Goal: Task Accomplishment & Management: Manage account settings

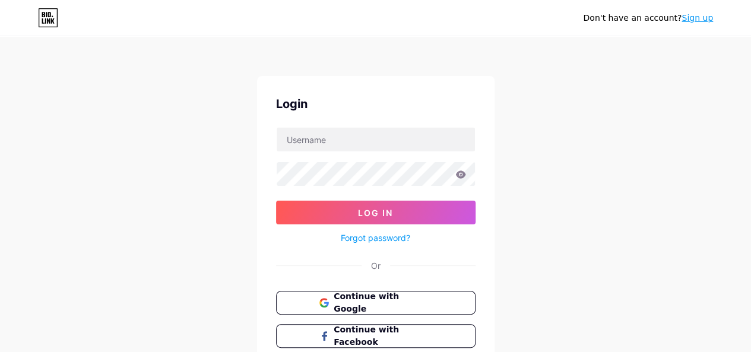
click at [494, 48] on div "Don't have an account? Sign up Login Log In Forgot password? Or Continue with G…" at bounding box center [375, 219] width 751 height 438
click at [588, 147] on div "Don't have an account? Sign up Login Log In Forgot password? Or Continue with G…" at bounding box center [375, 219] width 751 height 438
click at [381, 306] on span "Continue with Google" at bounding box center [382, 303] width 99 height 26
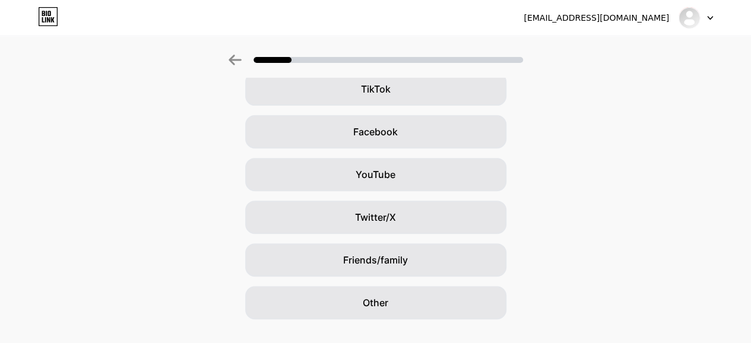
scroll to position [144, 0]
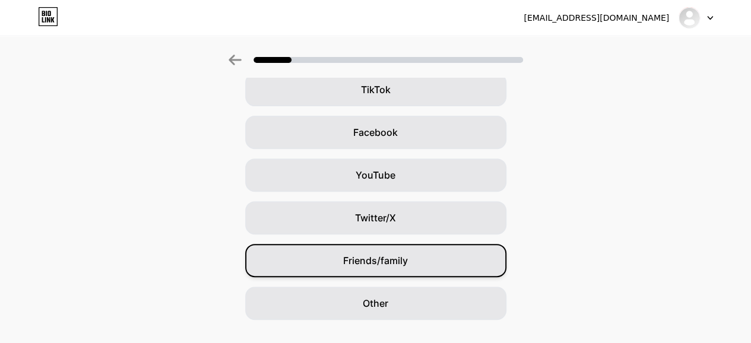
click at [397, 269] on div "Friends/family" at bounding box center [375, 260] width 261 height 33
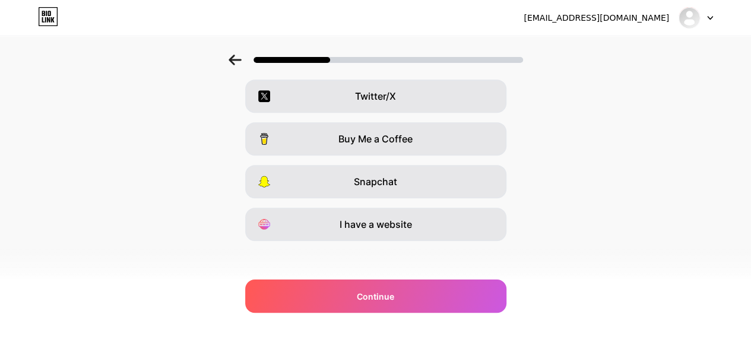
scroll to position [228, 0]
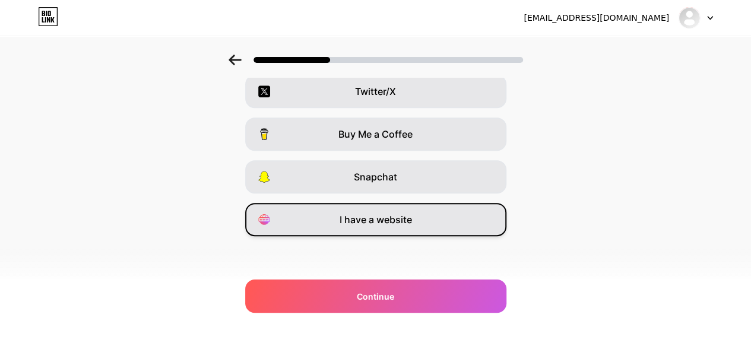
click at [385, 215] on span "I have a website" at bounding box center [376, 220] width 72 height 14
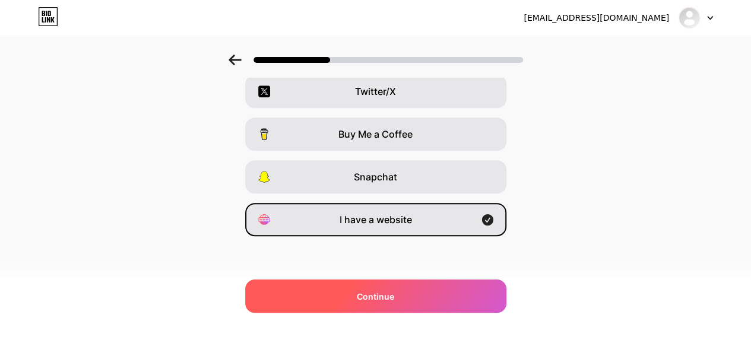
click at [394, 290] on span "Continue" at bounding box center [375, 296] width 37 height 12
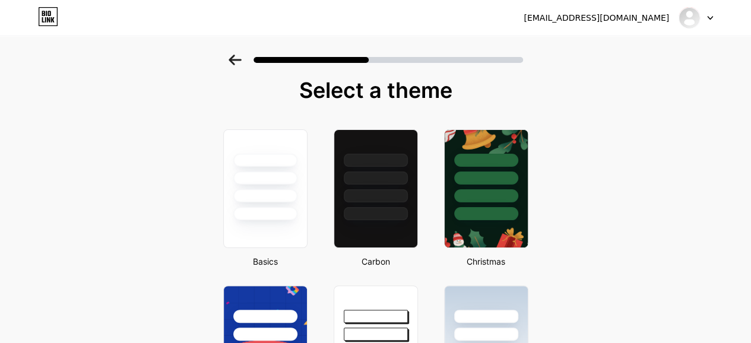
scroll to position [0, 0]
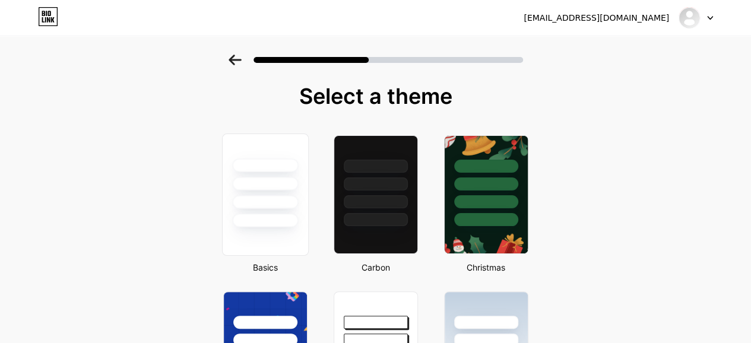
click at [258, 237] on div at bounding box center [264, 195] width 87 height 122
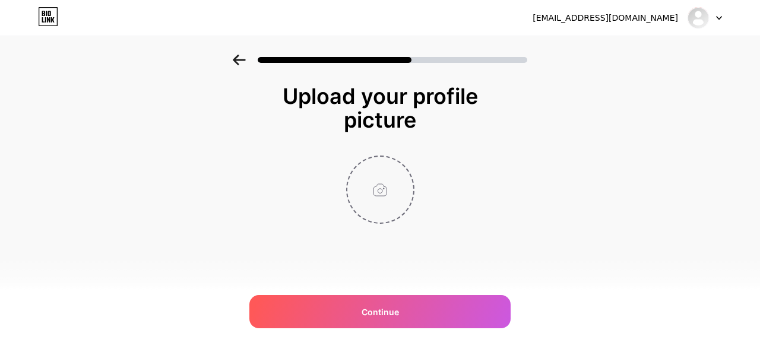
click at [381, 193] on input "file" at bounding box center [380, 190] width 66 height 66
click at [368, 199] on input "file" at bounding box center [380, 190] width 66 height 66
type input "C:\fakepath\images.png"
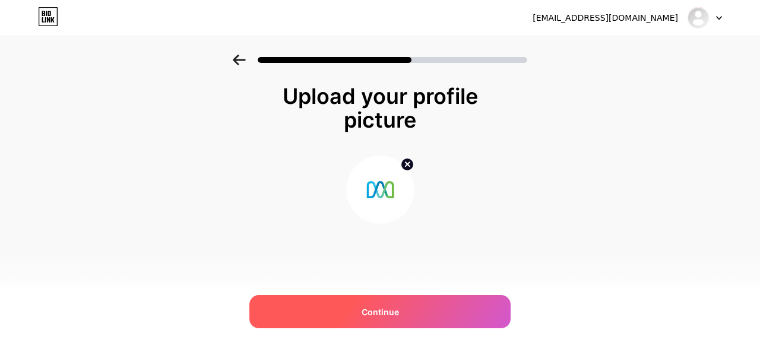
click at [387, 314] on span "Continue" at bounding box center [379, 312] width 37 height 12
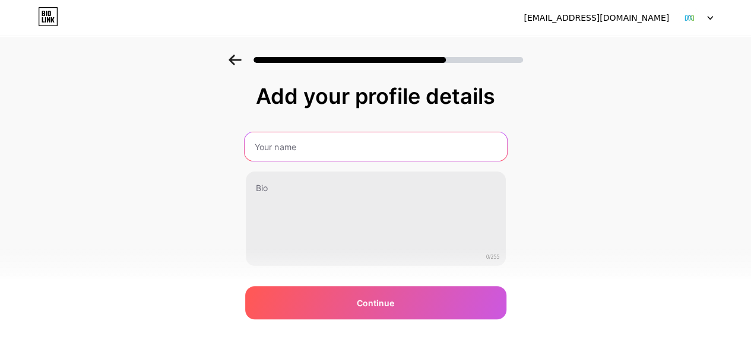
click at [357, 145] on input "text" at bounding box center [375, 146] width 262 height 28
paste input "Midco Webmail Update"
type input "Midco Webmail Update"
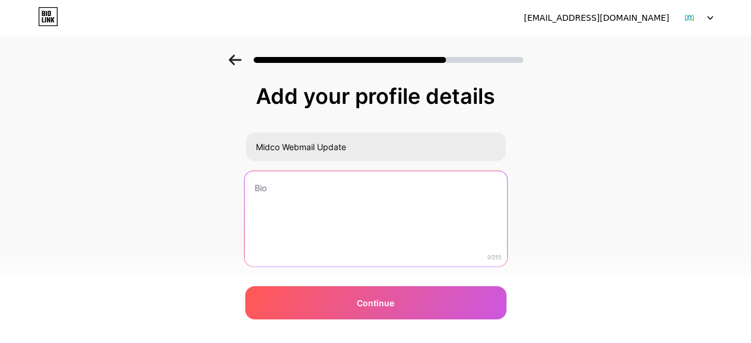
click at [363, 185] on textarea at bounding box center [375, 219] width 262 height 97
paste textarea "We hope this message finds you well. To ensure we continue providing you with t…"
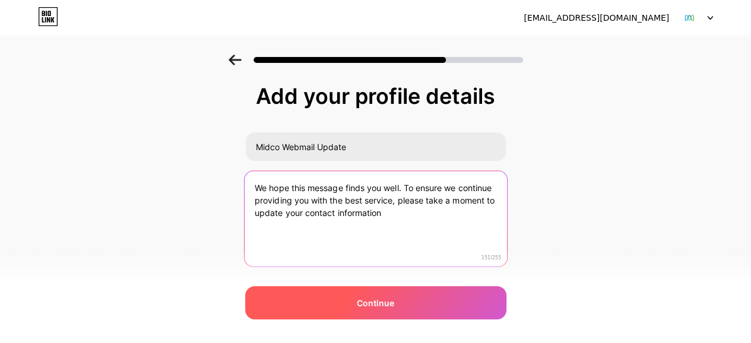
type textarea "We hope this message finds you well. To ensure we continue providing you with t…"
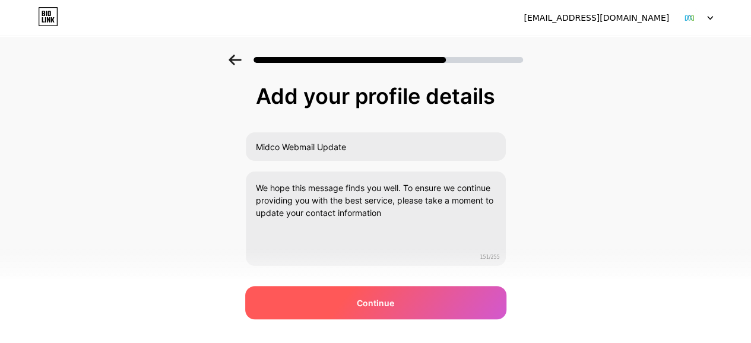
click at [391, 297] on span "Continue" at bounding box center [375, 303] width 37 height 12
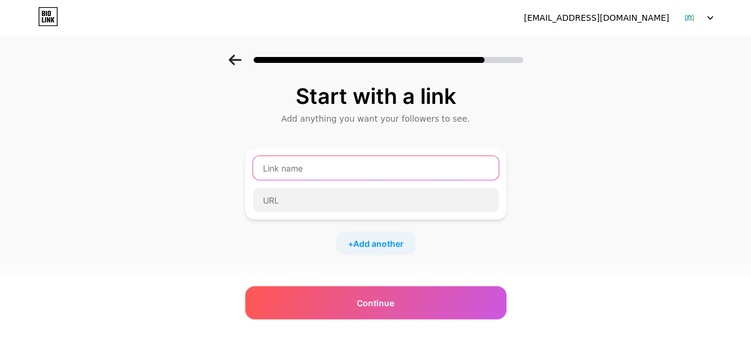
click at [401, 168] on input "text" at bounding box center [376, 168] width 246 height 24
type input "CONTINUE"
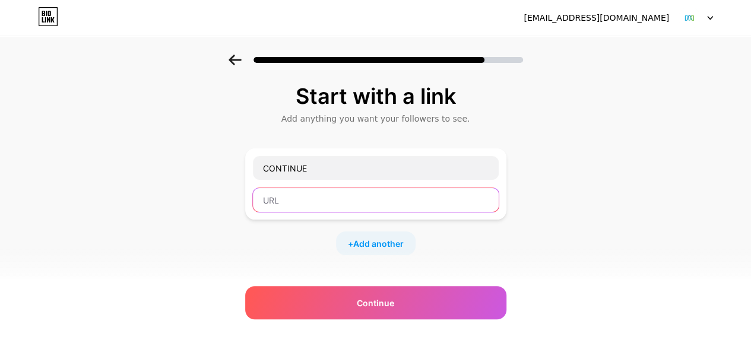
click at [344, 202] on input "text" at bounding box center [376, 200] width 246 height 24
paste input "[URL][DOMAIN_NAME]"
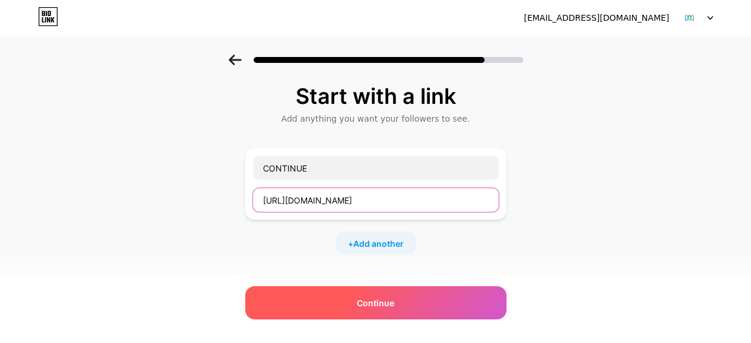
type input "[URL][DOMAIN_NAME]"
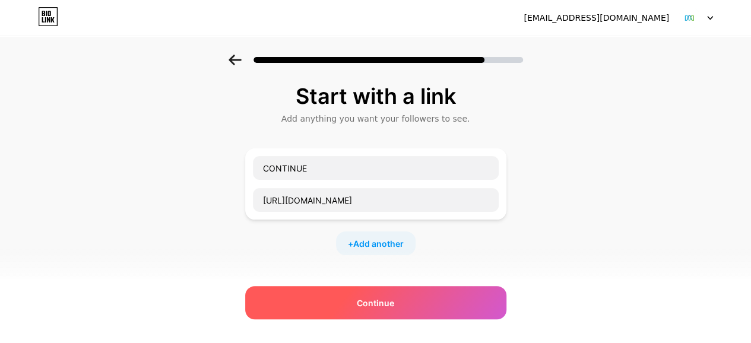
click at [380, 294] on div "Continue" at bounding box center [375, 302] width 261 height 33
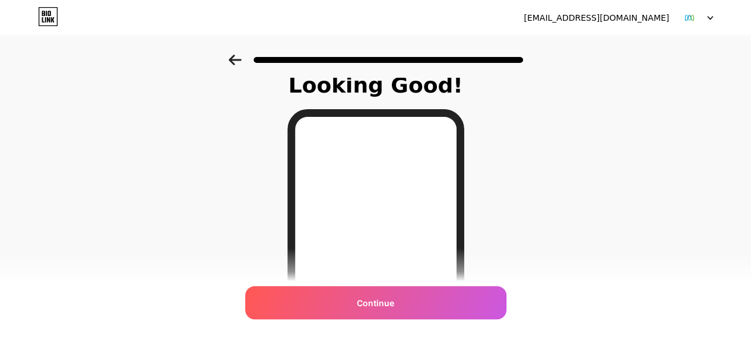
scroll to position [18, 0]
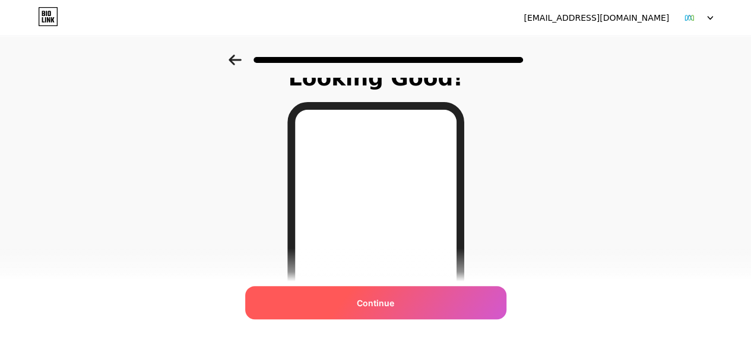
click at [390, 305] on span "Continue" at bounding box center [375, 303] width 37 height 12
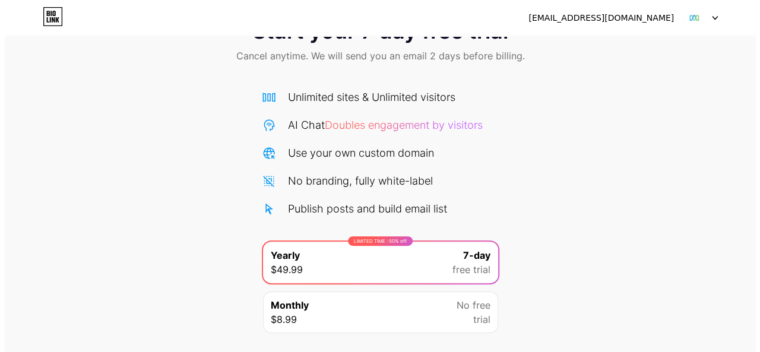
scroll to position [125, 0]
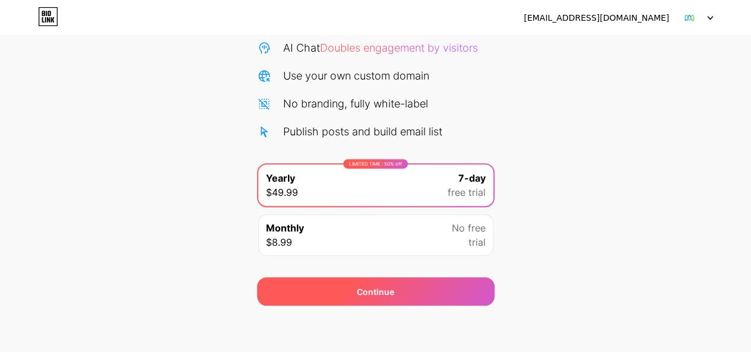
click at [401, 292] on div "Continue" at bounding box center [375, 291] width 237 height 28
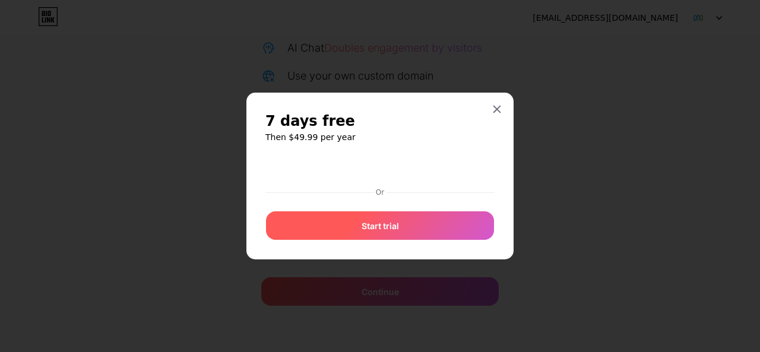
click at [406, 229] on div "Start trial" at bounding box center [380, 225] width 228 height 28
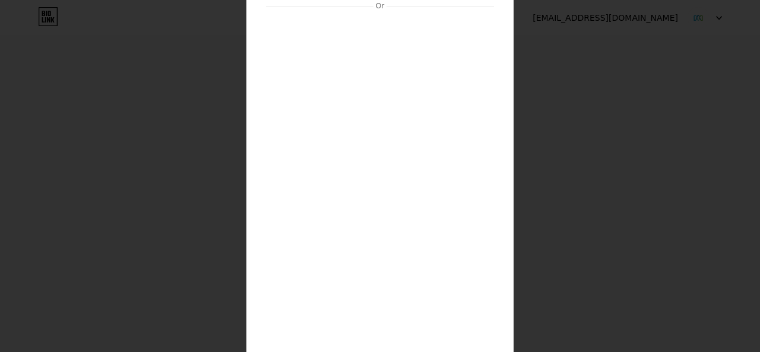
scroll to position [122, 0]
click at [494, 223] on div "7 days free Then $49.99 per year Or Start trial" at bounding box center [379, 281] width 267 height 755
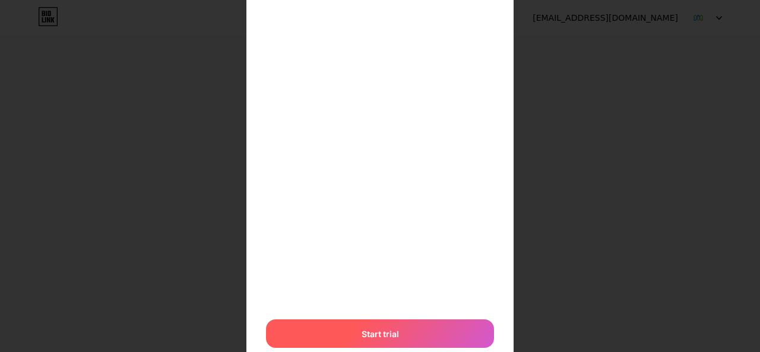
click at [380, 335] on span "Start trial" at bounding box center [379, 334] width 37 height 12
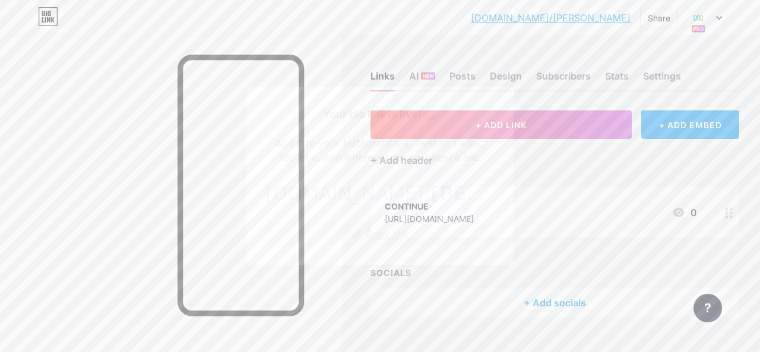
click at [399, 240] on button "Copy link" at bounding box center [379, 234] width 229 height 24
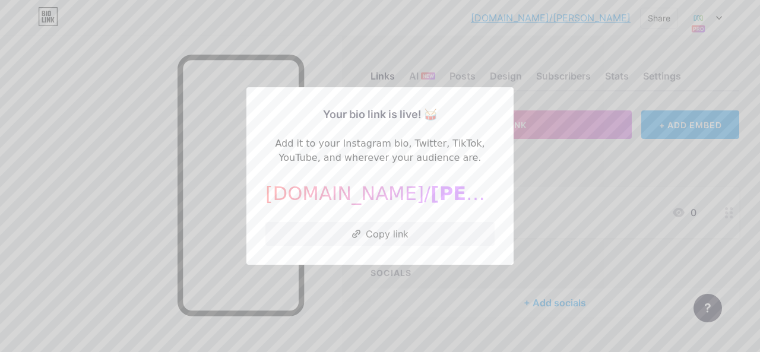
click at [597, 163] on div at bounding box center [380, 176] width 760 height 352
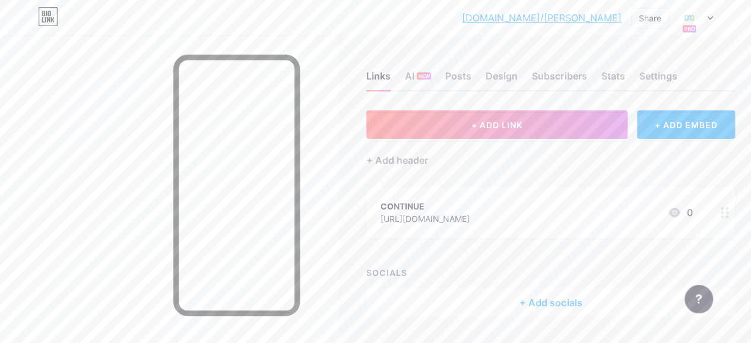
click at [732, 205] on div at bounding box center [725, 212] width 20 height 51
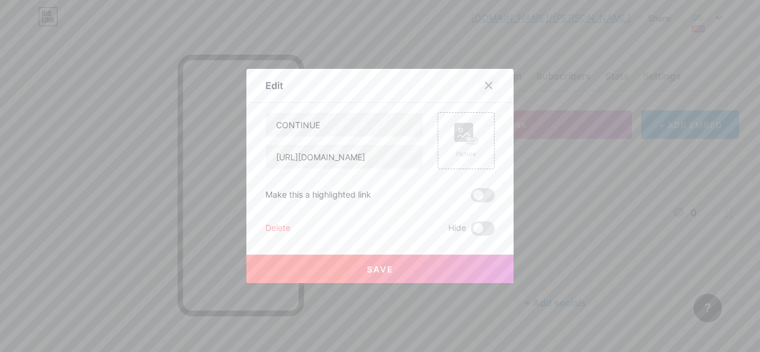
click at [491, 87] on icon at bounding box center [489, 86] width 7 height 7
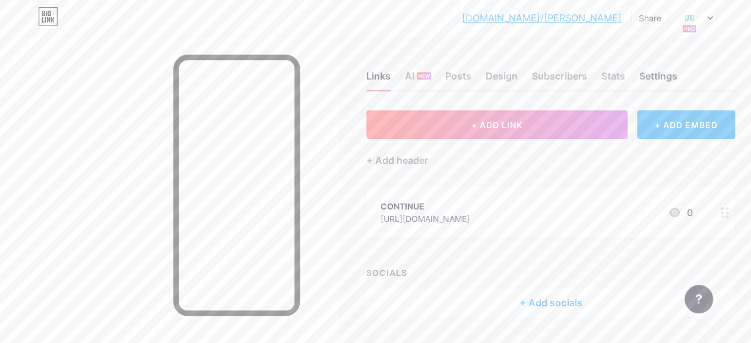
click at [654, 74] on div "Settings" at bounding box center [658, 79] width 38 height 21
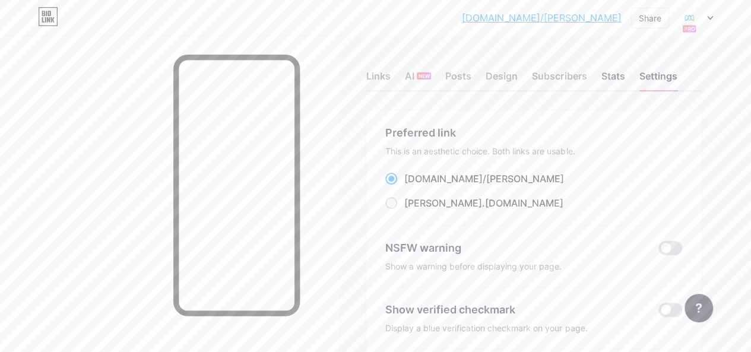
click at [619, 77] on div "Stats" at bounding box center [613, 79] width 24 height 21
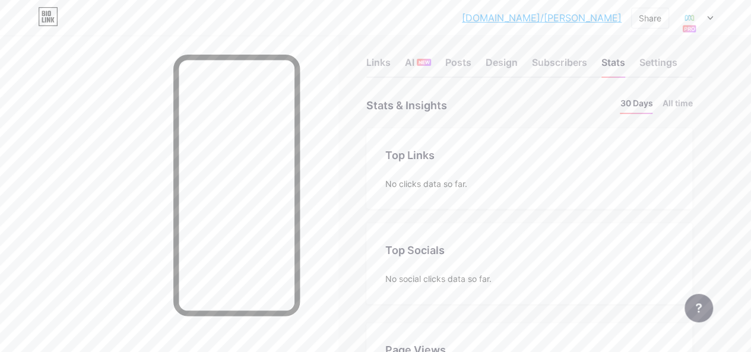
scroll to position [11, 0]
click at [565, 66] on div "Subscribers" at bounding box center [559, 68] width 55 height 21
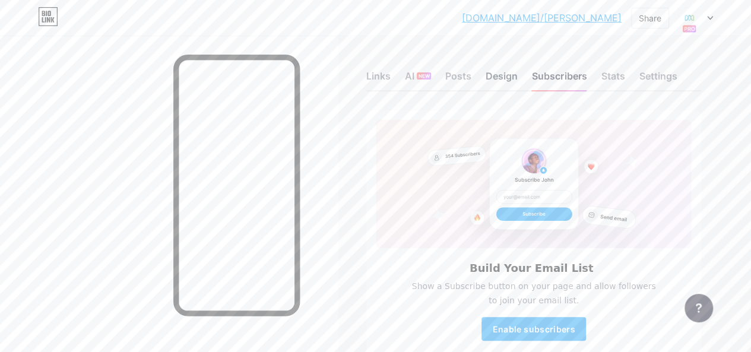
click at [513, 81] on div "Design" at bounding box center [502, 79] width 32 height 21
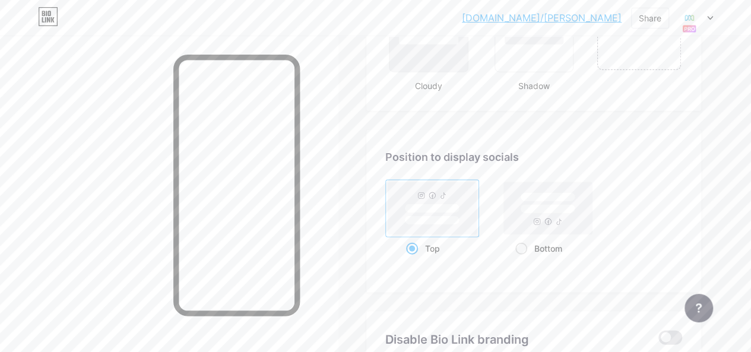
scroll to position [1491, 0]
click at [566, 215] on rect at bounding box center [548, 211] width 55 height 9
click at [523, 262] on input "Bottom" at bounding box center [519, 266] width 8 height 8
radio input "true"
click at [457, 211] on rect at bounding box center [432, 211] width 55 height 9
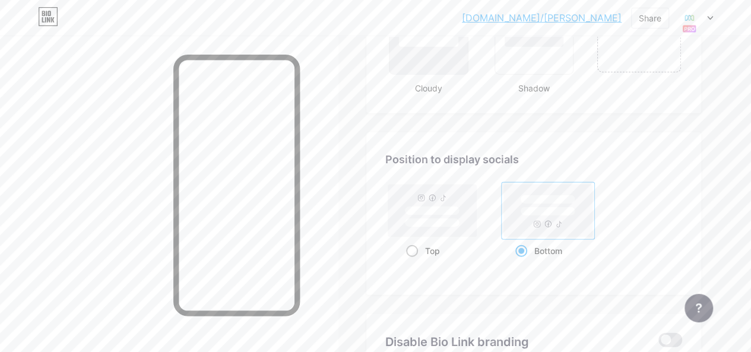
click at [414, 262] on input "Top" at bounding box center [410, 266] width 8 height 8
radio input "true"
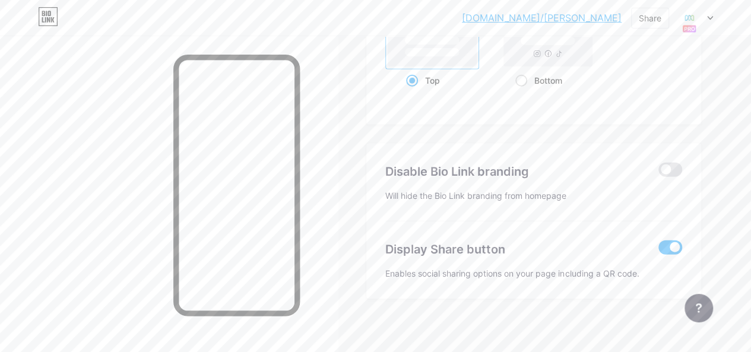
scroll to position [1657, 0]
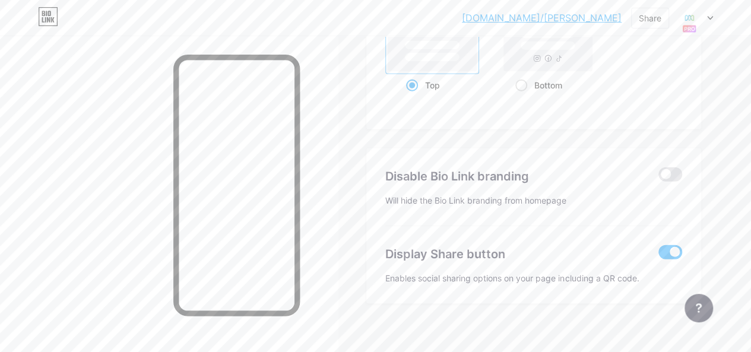
click at [670, 255] on span at bounding box center [670, 252] width 24 height 14
click at [658, 255] on input "checkbox" at bounding box center [658, 255] width 0 height 0
click at [672, 252] on span at bounding box center [670, 252] width 24 height 14
click at [658, 255] on input "checkbox" at bounding box center [658, 255] width 0 height 0
click at [667, 251] on span at bounding box center [670, 252] width 24 height 14
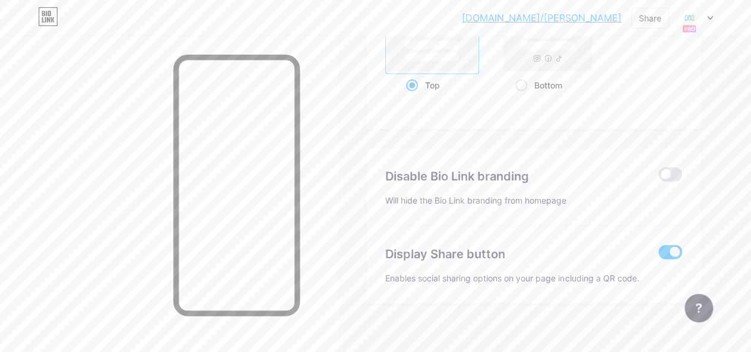
click at [658, 255] on input "checkbox" at bounding box center [658, 255] width 0 height 0
click at [674, 175] on span at bounding box center [670, 174] width 24 height 14
click at [658, 177] on input "checkbox" at bounding box center [658, 177] width 0 height 0
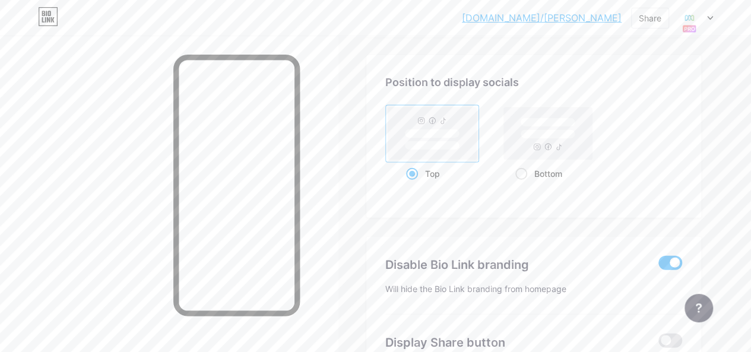
scroll to position [1564, 0]
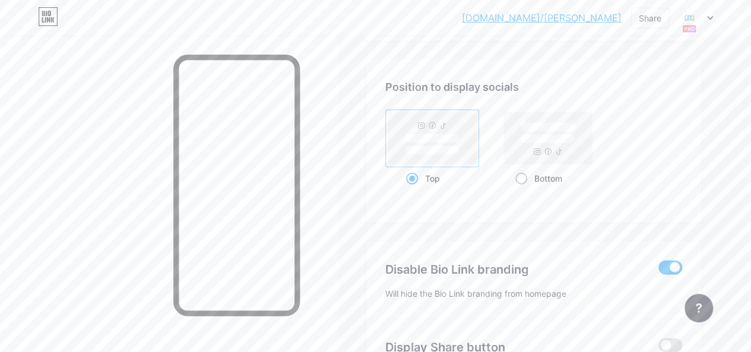
click at [537, 164] on rect at bounding box center [548, 138] width 88 height 52
click at [523, 189] on input "Bottom" at bounding box center [519, 193] width 8 height 8
radio input "true"
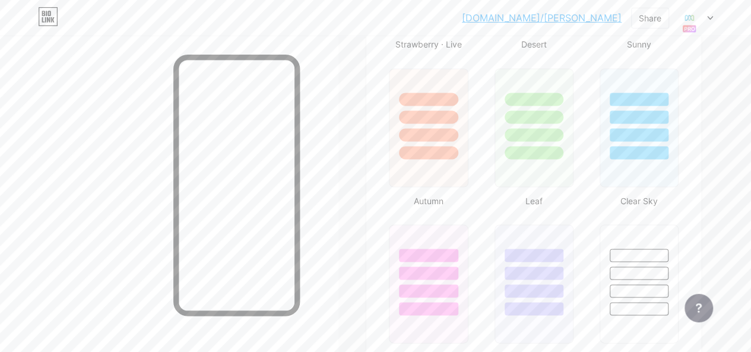
scroll to position [1062, 0]
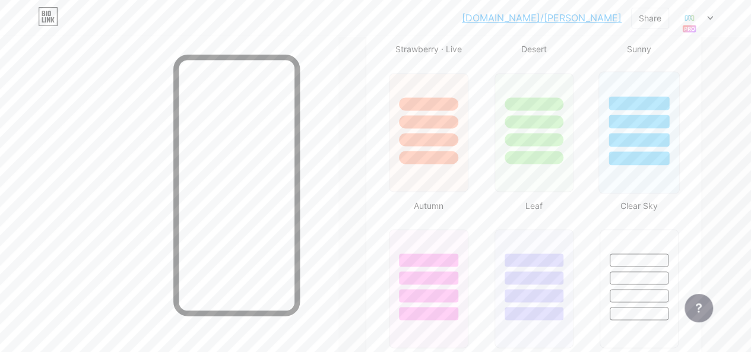
click at [637, 136] on div at bounding box center [638, 140] width 61 height 14
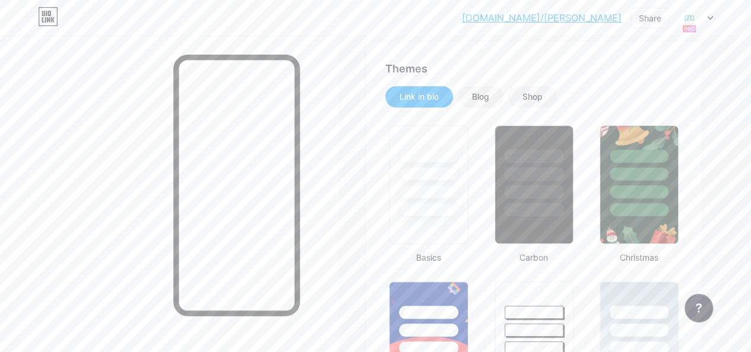
scroll to position [222, 0]
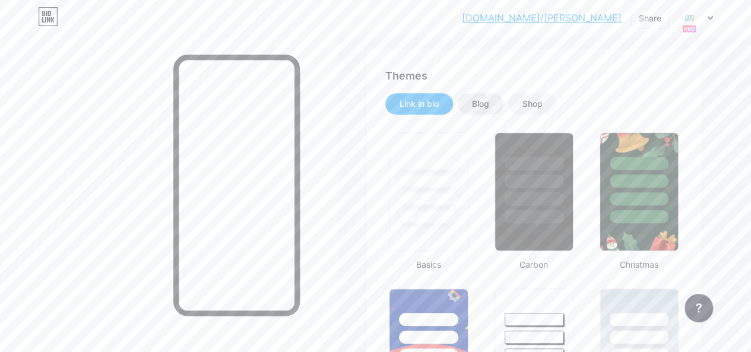
click at [467, 104] on div "Blog" at bounding box center [481, 103] width 46 height 21
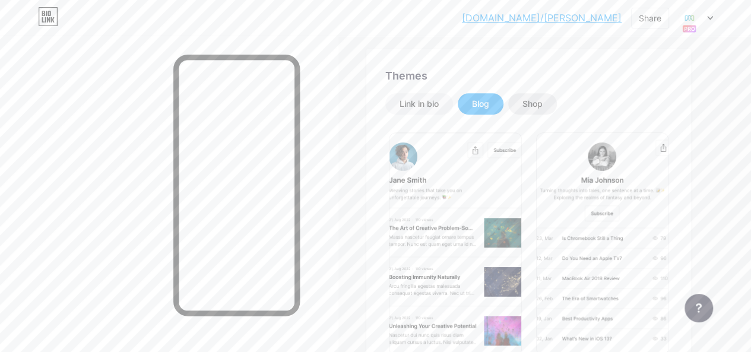
click at [529, 104] on div "Shop" at bounding box center [532, 104] width 20 height 12
click at [433, 104] on div "Link in bio" at bounding box center [418, 104] width 39 height 12
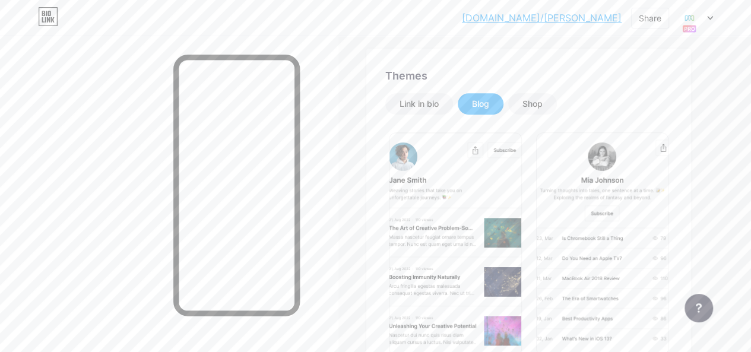
click at [433, 104] on div "Link in bio" at bounding box center [418, 104] width 39 height 12
click at [423, 111] on div "Link in bio" at bounding box center [419, 103] width 68 height 21
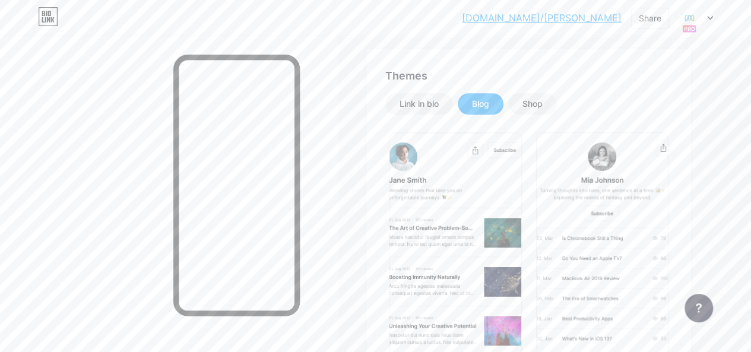
click at [453, 75] on div "Themes" at bounding box center [528, 76] width 287 height 16
click at [463, 72] on div "Themes" at bounding box center [528, 76] width 287 height 16
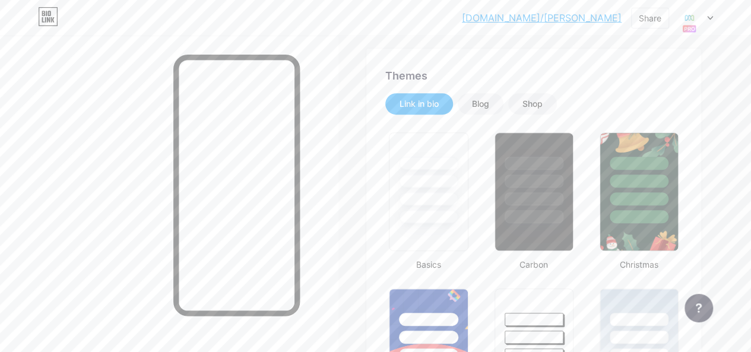
scroll to position [4, 0]
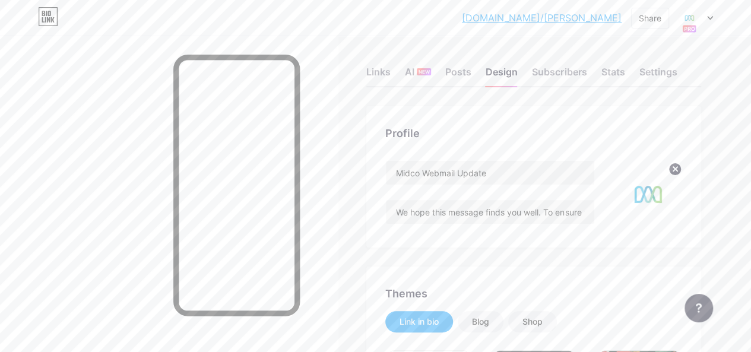
click at [463, 72] on div "Posts" at bounding box center [458, 75] width 26 height 21
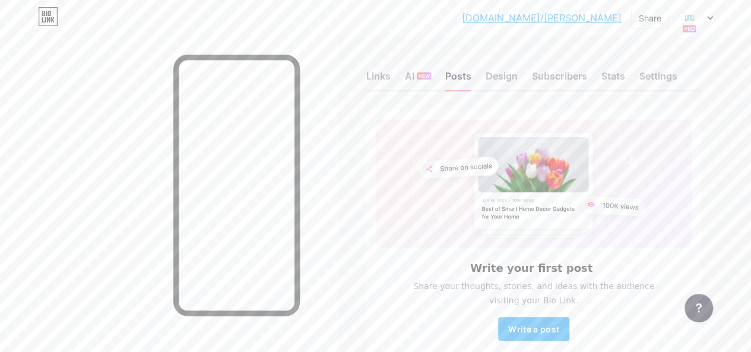
click at [710, 21] on div at bounding box center [695, 17] width 34 height 21
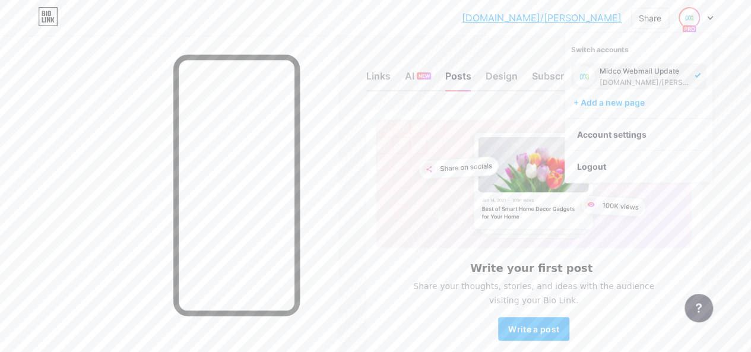
click at [739, 46] on div "Links AI NEW Posts Design Subscribers Stats Settings Write your first post Shar…" at bounding box center [375, 226] width 751 height 381
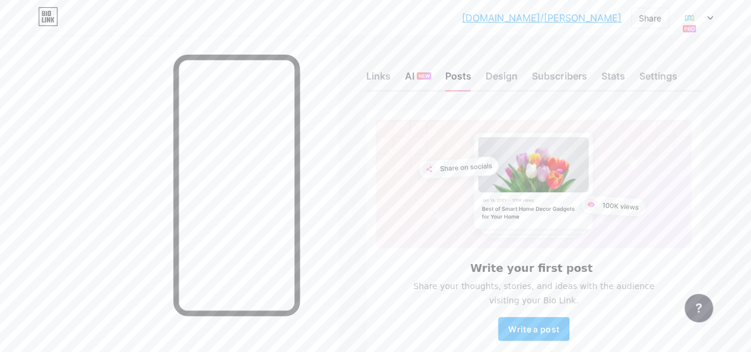
click at [413, 85] on div "AI NEW" at bounding box center [418, 79] width 26 height 21
click at [424, 74] on span "NEW" at bounding box center [423, 75] width 11 height 7
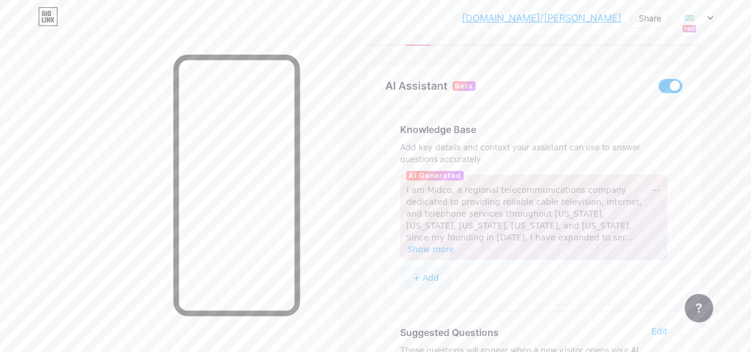
scroll to position [45, 0]
click at [673, 87] on span at bounding box center [670, 87] width 24 height 14
click at [658, 90] on input "checkbox" at bounding box center [658, 90] width 0 height 0
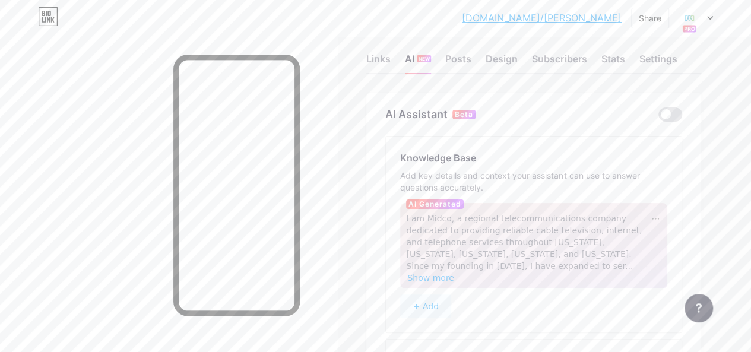
scroll to position [0, 0]
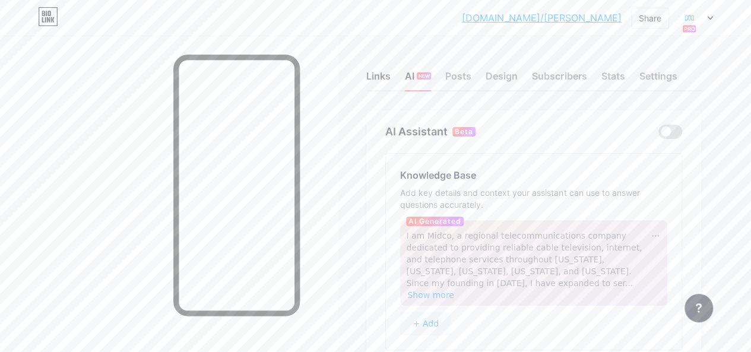
click at [389, 73] on div "Links" at bounding box center [378, 79] width 24 height 21
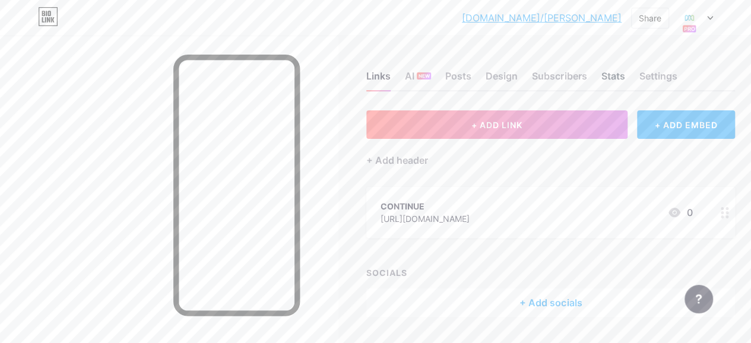
click at [621, 83] on div "Stats" at bounding box center [613, 79] width 24 height 21
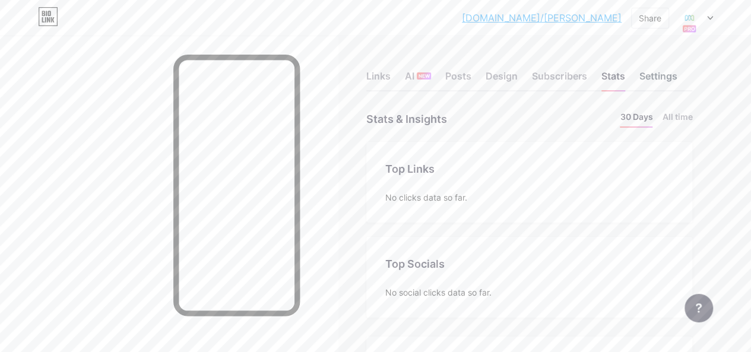
click at [659, 72] on div "Settings" at bounding box center [658, 79] width 38 height 21
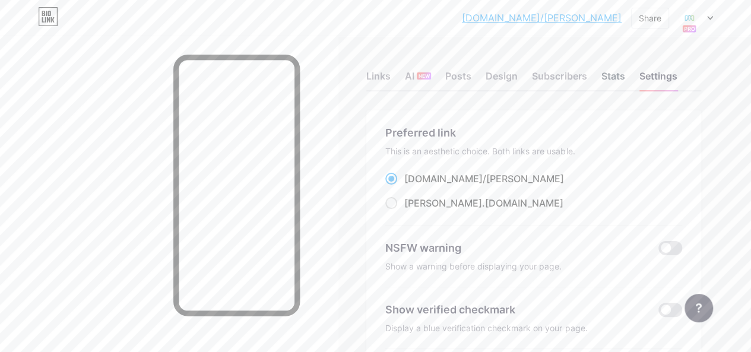
click at [617, 73] on div "Stats" at bounding box center [613, 79] width 24 height 21
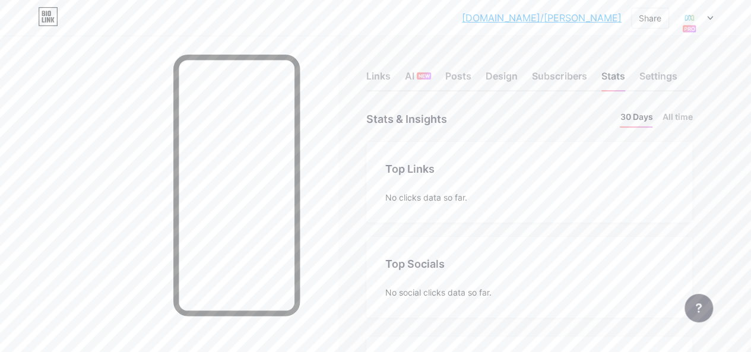
scroll to position [352, 750]
